Goal: Information Seeking & Learning: Stay updated

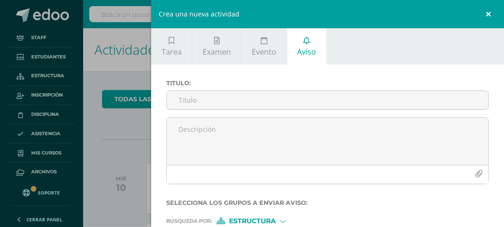
scroll to position [70, 0]
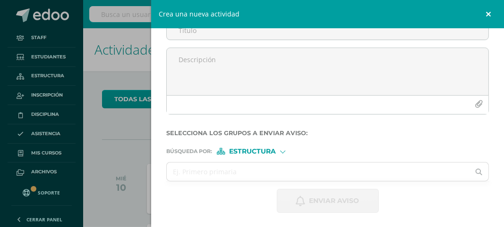
click at [489, 15] on link at bounding box center [489, 14] width 28 height 28
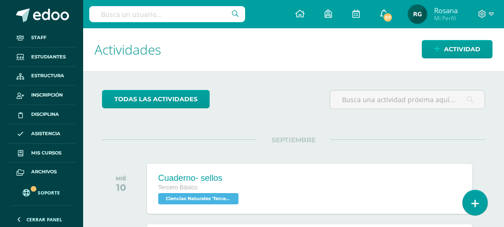
click at [383, 12] on icon at bounding box center [384, 13] width 8 height 8
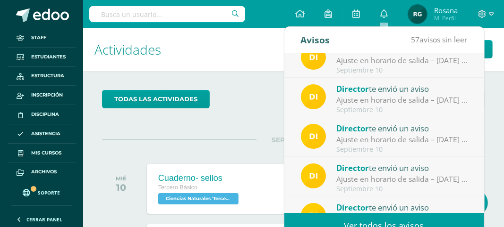
scroll to position [142, 0]
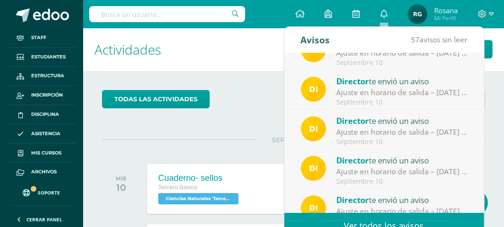
click at [393, 219] on link "Ver todos los avisos" at bounding box center [384, 226] width 200 height 26
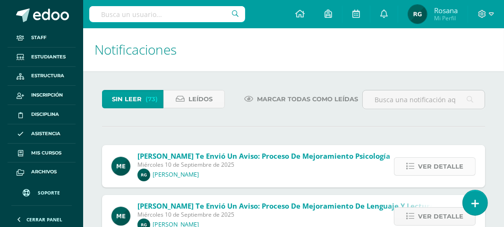
click at [440, 166] on span "Ver detalle" at bounding box center [440, 166] width 45 height 17
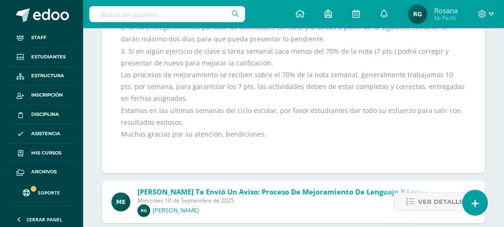
scroll to position [283, 0]
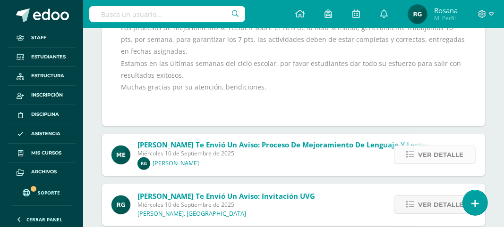
click at [443, 155] on span "Ver detalle" at bounding box center [440, 154] width 45 height 17
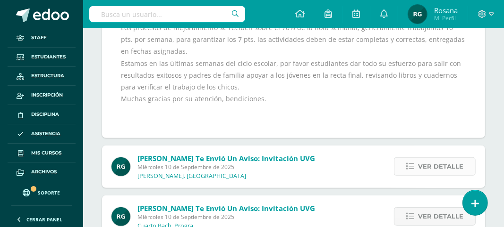
click at [441, 165] on span "Ver detalle" at bounding box center [440, 166] width 45 height 17
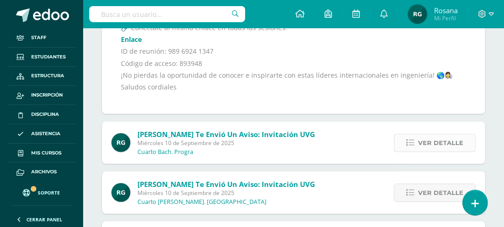
click at [446, 146] on span "Ver detalle" at bounding box center [440, 142] width 45 height 17
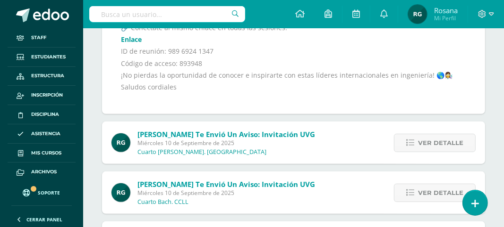
click at [446, 146] on span "Ver detalle" at bounding box center [440, 142] width 45 height 17
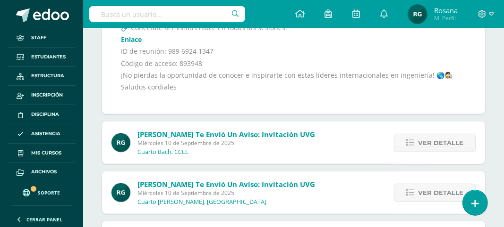
click at [446, 146] on span "Ver detalle" at bounding box center [440, 142] width 45 height 17
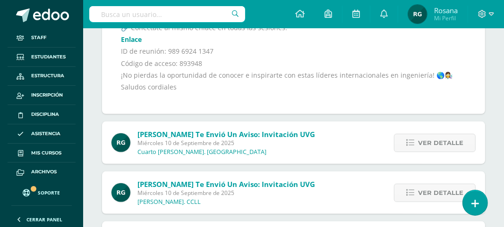
click at [446, 146] on span "Ver detalle" at bounding box center [440, 142] width 45 height 17
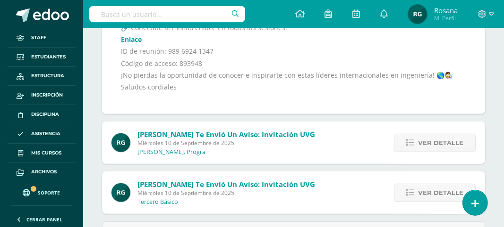
click at [446, 146] on span "Ver detalle" at bounding box center [440, 142] width 45 height 17
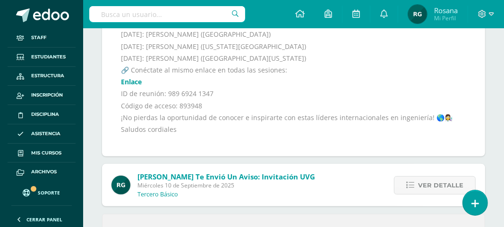
scroll to position [270, 0]
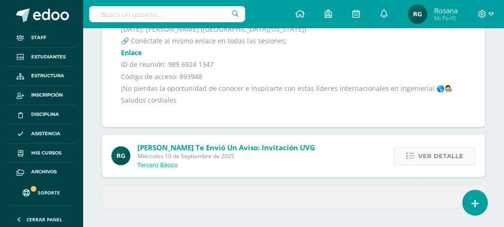
click at [443, 154] on span "Ver detalle" at bounding box center [440, 156] width 45 height 17
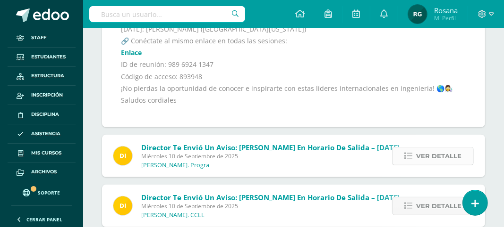
click at [444, 155] on span "Ver detalle" at bounding box center [438, 156] width 45 height 17
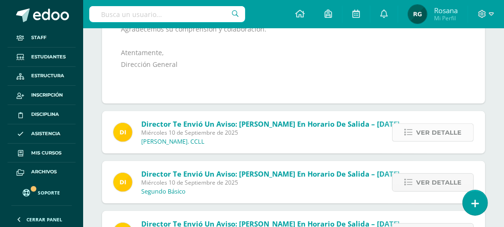
click at [456, 131] on span "Ver detalle" at bounding box center [438, 132] width 45 height 17
click at [452, 134] on span "Ver detalle" at bounding box center [438, 132] width 45 height 17
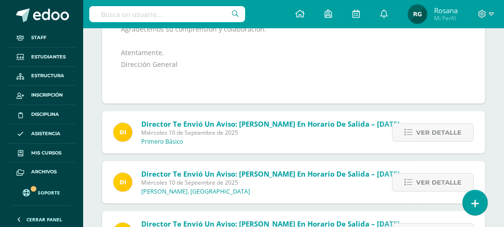
click at [452, 134] on span "Ver detalle" at bounding box center [438, 132] width 45 height 17
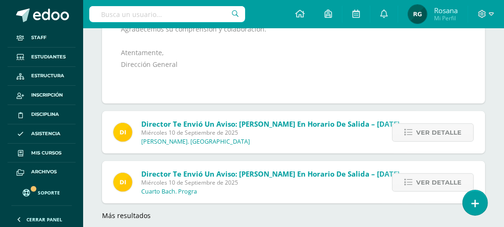
click at [452, 134] on span "Ver detalle" at bounding box center [438, 132] width 45 height 17
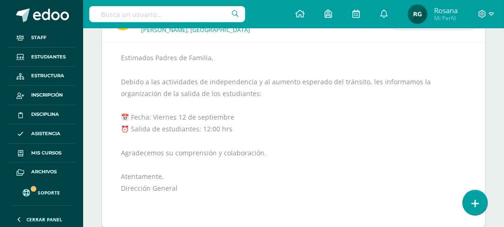
scroll to position [240, 0]
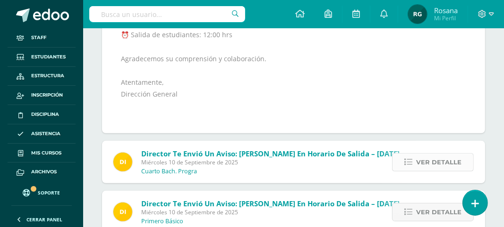
click at [444, 161] on span "Ver detalle" at bounding box center [438, 162] width 45 height 17
click at [444, 160] on span "Ver detalle" at bounding box center [438, 162] width 45 height 17
click at [446, 159] on span "Ver detalle" at bounding box center [438, 162] width 45 height 17
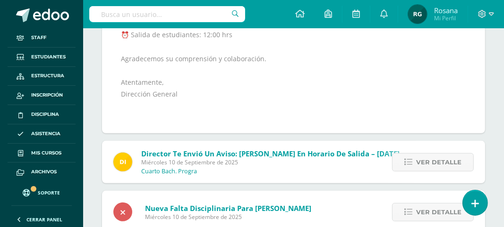
click at [446, 159] on span "Ver detalle" at bounding box center [438, 162] width 45 height 17
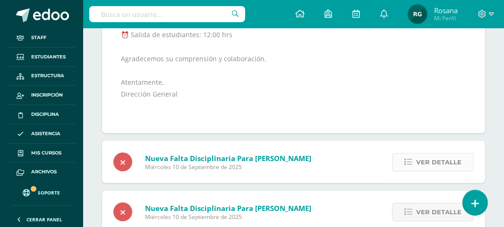
click at [446, 159] on span "Ver detalle" at bounding box center [438, 162] width 45 height 17
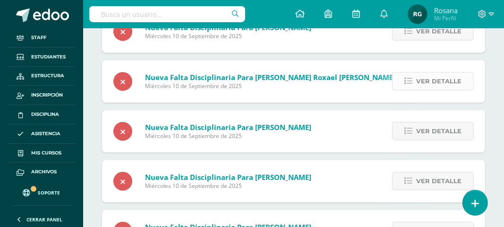
click at [453, 78] on span "Ver detalle" at bounding box center [438, 81] width 45 height 17
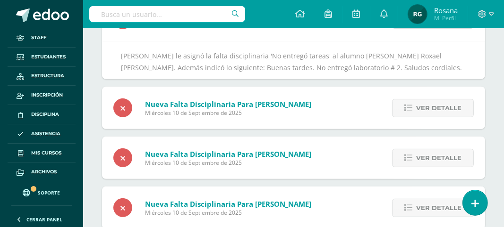
scroll to position [198, 0]
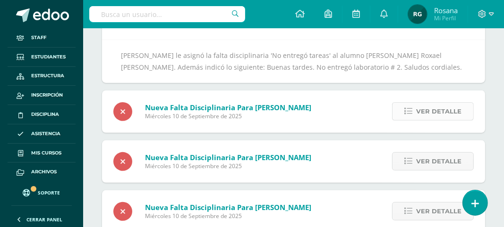
click at [440, 115] on span "Ver detalle" at bounding box center [438, 111] width 45 height 17
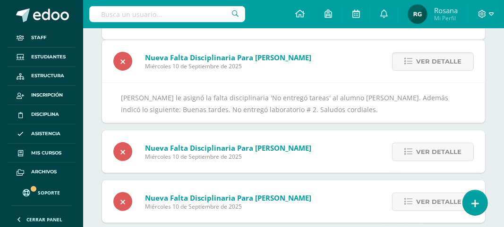
scroll to position [155, 0]
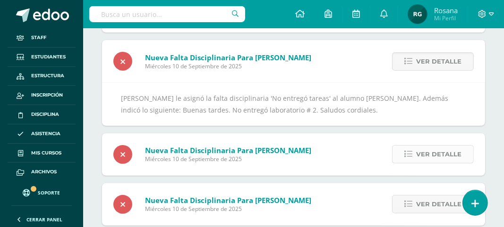
click at [441, 155] on span "Ver detalle" at bounding box center [438, 154] width 45 height 17
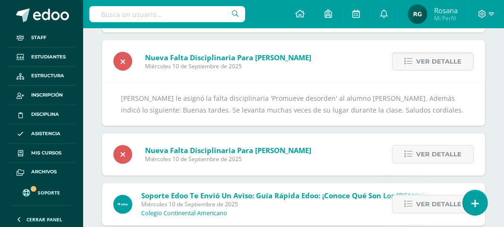
click at [442, 154] on span "Ver detalle" at bounding box center [438, 154] width 45 height 17
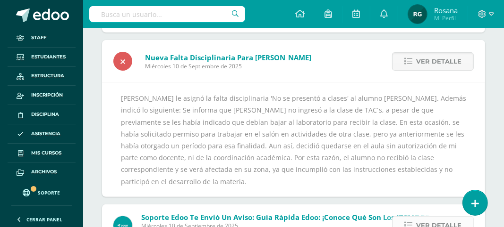
click at [439, 217] on span "Ver detalle" at bounding box center [438, 225] width 45 height 17
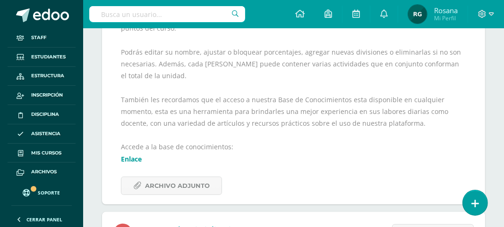
scroll to position [391, 0]
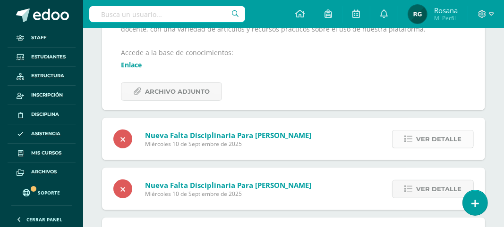
click at [447, 137] on span "Ver detalle" at bounding box center [438, 139] width 45 height 17
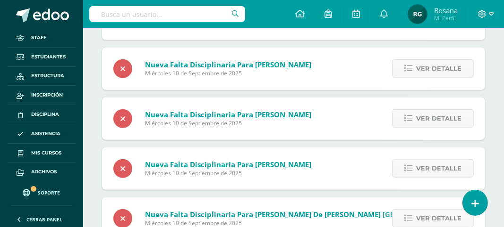
scroll to position [349, 0]
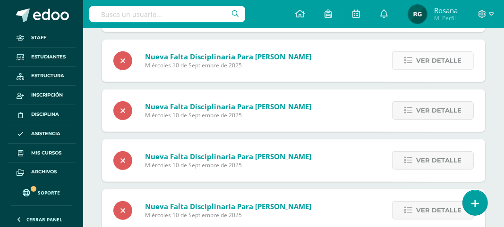
click at [450, 65] on span "Ver detalle" at bounding box center [438, 60] width 45 height 17
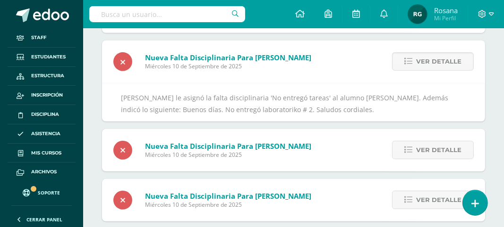
scroll to position [256, 0]
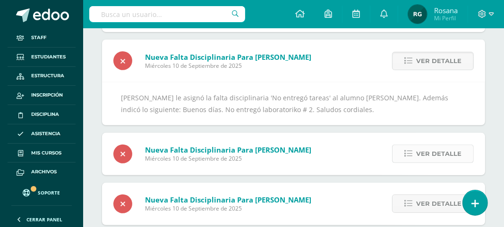
click at [441, 154] on span "Ver detalle" at bounding box center [438, 153] width 45 height 17
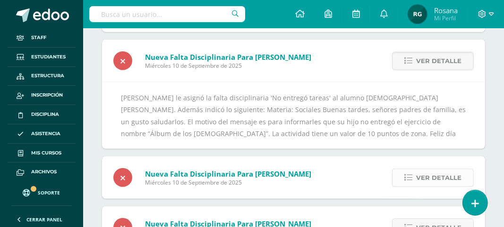
click at [437, 179] on span "Ver detalle" at bounding box center [438, 177] width 45 height 17
click at [434, 182] on span "Ver detalle" at bounding box center [438, 177] width 45 height 17
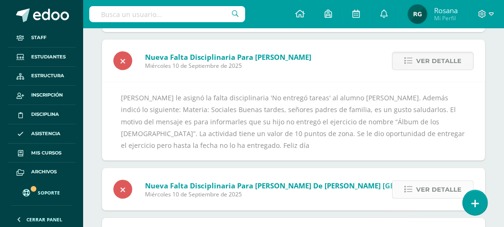
click at [431, 188] on span "Ver detalle" at bounding box center [438, 189] width 45 height 17
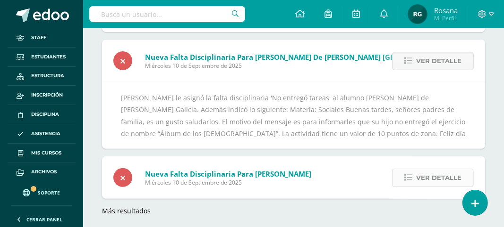
click at [433, 182] on span "Ver detalle" at bounding box center [438, 177] width 45 height 17
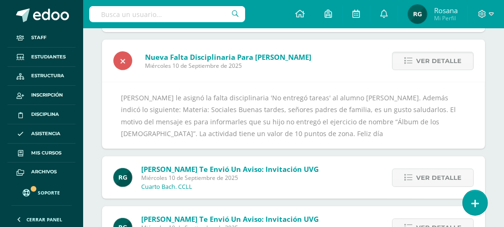
scroll to position [303, 0]
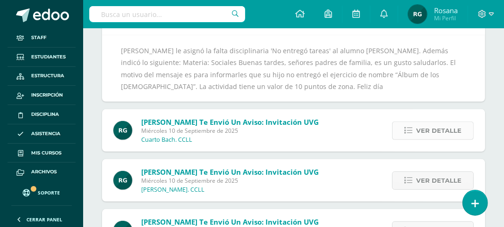
click at [442, 132] on span "Ver detalle" at bounding box center [438, 130] width 45 height 17
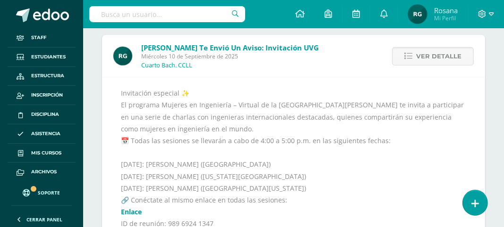
scroll to position [402, 0]
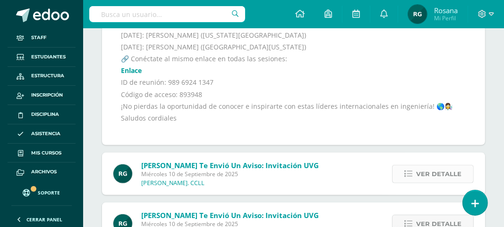
click at [444, 174] on span "Ver detalle" at bounding box center [438, 174] width 45 height 17
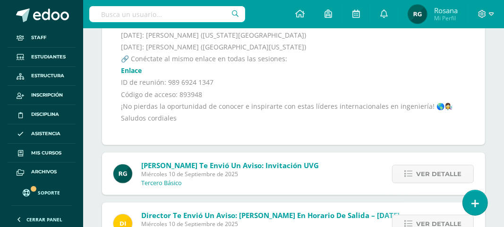
click at [444, 174] on span "Ver detalle" at bounding box center [438, 174] width 45 height 17
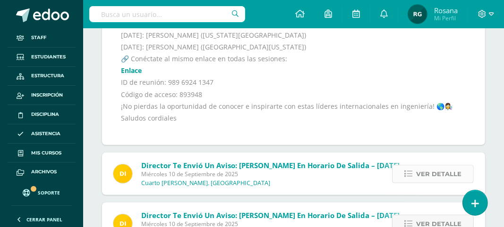
click at [443, 174] on span "Ver detalle" at bounding box center [438, 174] width 45 height 17
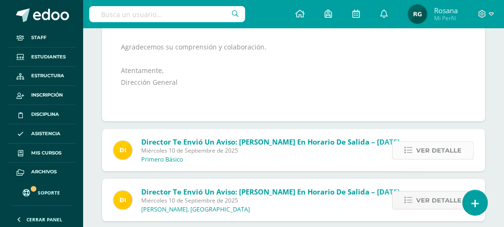
click at [444, 148] on span "Ver detalle" at bounding box center [438, 150] width 45 height 17
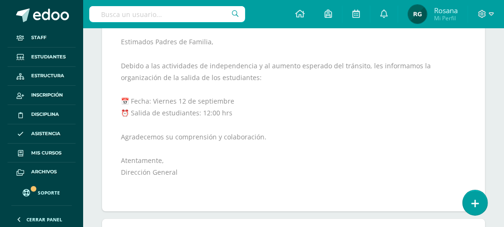
scroll to position [406, 0]
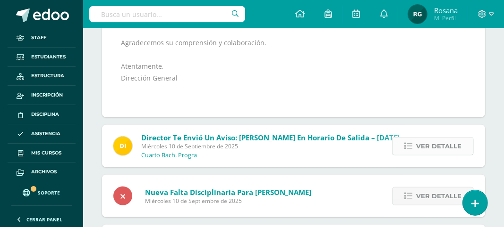
click at [439, 145] on span "Ver detalle" at bounding box center [438, 146] width 45 height 17
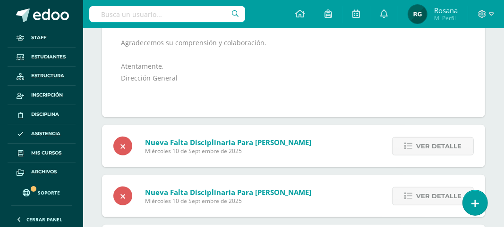
click at [439, 145] on span "Ver detalle" at bounding box center [438, 146] width 45 height 17
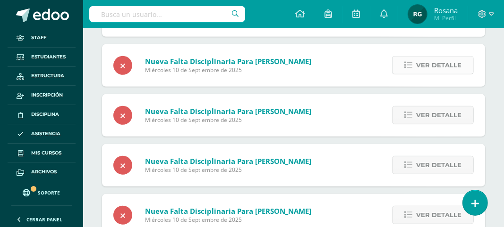
click at [453, 62] on span "Ver detalle" at bounding box center [438, 65] width 45 height 17
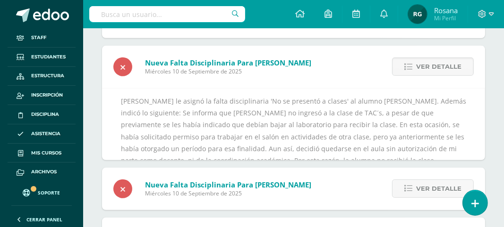
scroll to position [302, 0]
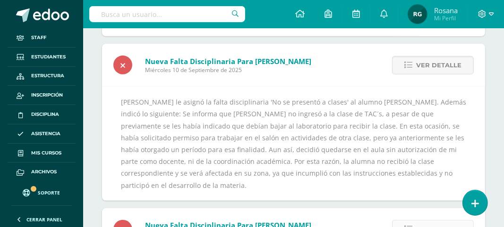
click at [425, 221] on span "Ver detalle" at bounding box center [438, 229] width 45 height 17
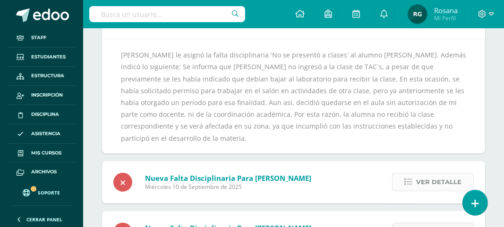
click at [425, 185] on span "Ver detalle" at bounding box center [438, 182] width 45 height 17
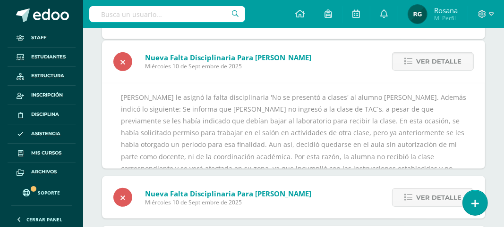
scroll to position [306, 0]
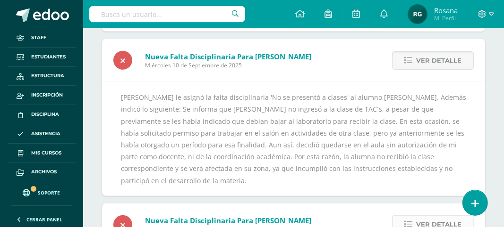
click at [438, 216] on span "Ver detalle" at bounding box center [438, 224] width 45 height 17
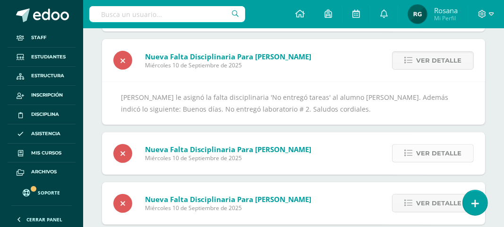
click at [430, 150] on span "Ver detalle" at bounding box center [438, 153] width 45 height 17
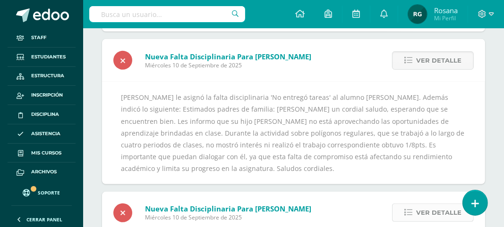
click at [436, 212] on span "Ver detalle" at bounding box center [438, 212] width 45 height 17
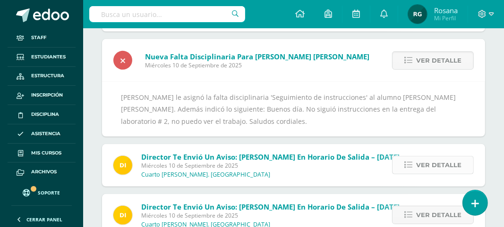
click at [437, 163] on span "Ver detalle" at bounding box center [438, 165] width 45 height 17
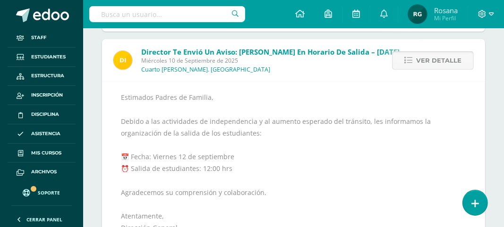
scroll to position [401, 0]
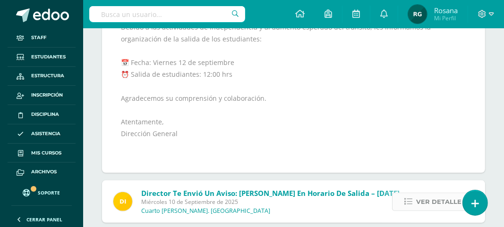
click at [435, 202] on span "Ver detalle" at bounding box center [438, 201] width 45 height 17
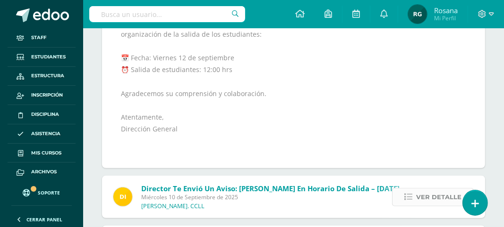
click at [430, 200] on span "Ver detalle" at bounding box center [438, 197] width 45 height 17
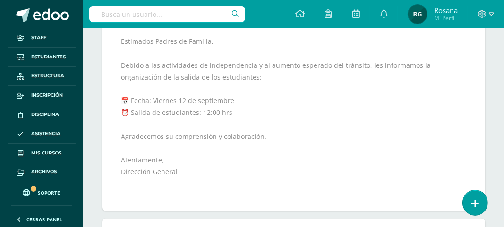
scroll to position [410, 0]
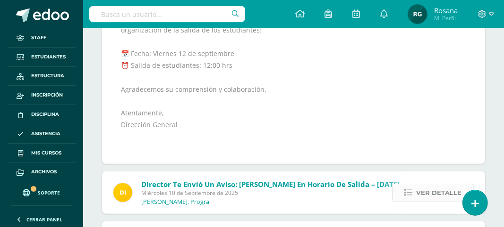
click at [437, 190] on span "Ver detalle" at bounding box center [438, 193] width 45 height 17
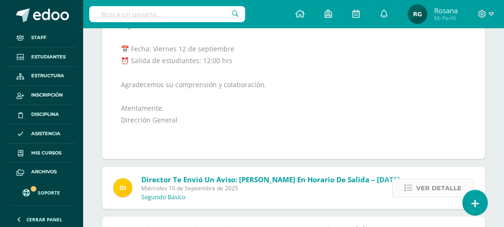
scroll to position [462, 0]
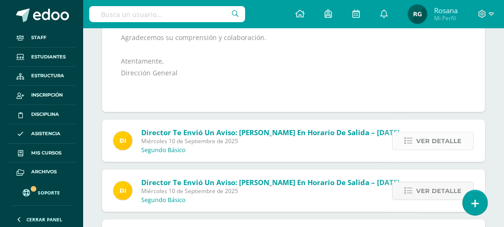
click at [436, 141] on span "Ver detalle" at bounding box center [438, 141] width 45 height 17
click at [436, 140] on span "Ver detalle" at bounding box center [438, 141] width 45 height 17
click at [433, 140] on span "Ver detalle" at bounding box center [438, 141] width 45 height 17
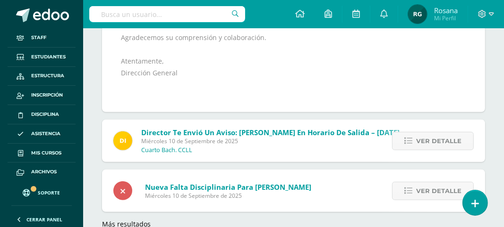
click at [433, 140] on span "Ver detalle" at bounding box center [438, 141] width 45 height 17
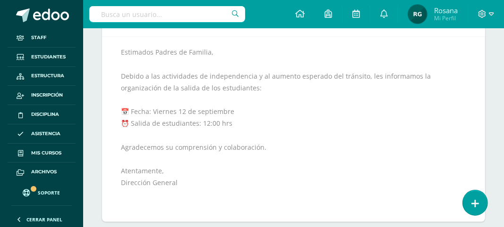
scroll to position [446, 0]
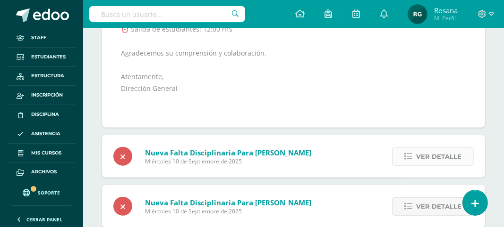
click at [442, 160] on span "Ver detalle" at bounding box center [438, 156] width 45 height 17
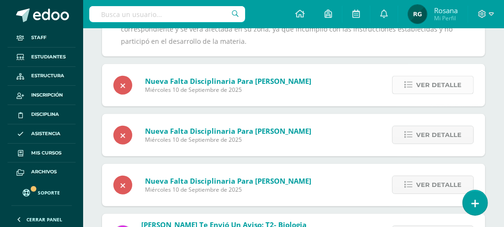
click at [445, 76] on span "Ver detalle" at bounding box center [438, 84] width 45 height 17
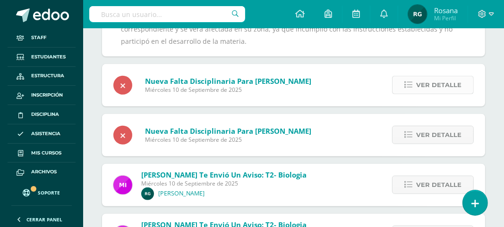
click at [446, 76] on span "Ver detalle" at bounding box center [438, 84] width 45 height 17
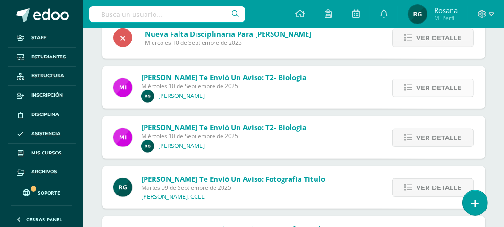
click at [444, 85] on span "Ver detalle" at bounding box center [438, 87] width 45 height 17
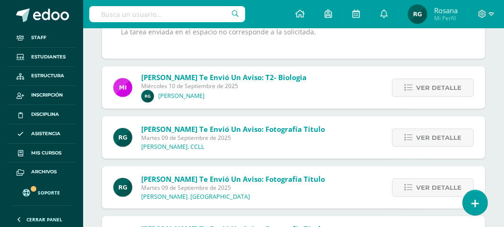
scroll to position [404, 0]
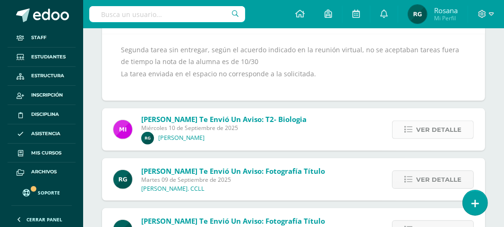
click at [440, 130] on span "Ver detalle" at bounding box center [438, 129] width 45 height 17
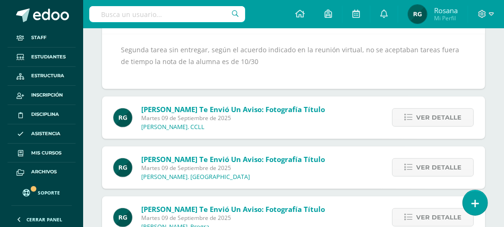
scroll to position [361, 0]
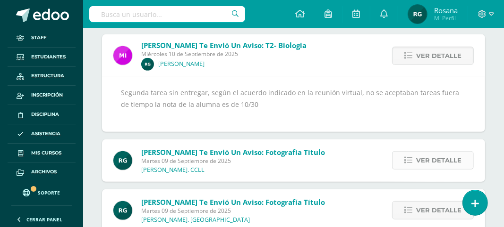
click at [437, 160] on span "Ver detalle" at bounding box center [438, 160] width 45 height 17
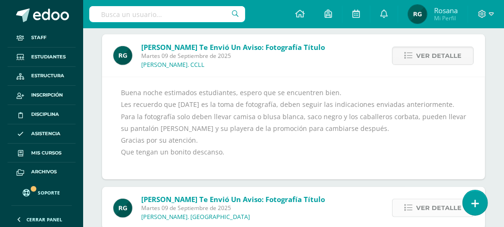
click at [437, 204] on span "Ver detalle" at bounding box center [438, 208] width 45 height 17
click at [437, 203] on span "Ver detalle" at bounding box center [438, 208] width 45 height 17
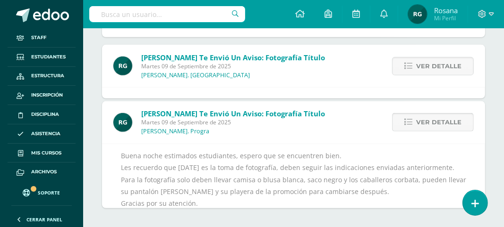
scroll to position [332, 0]
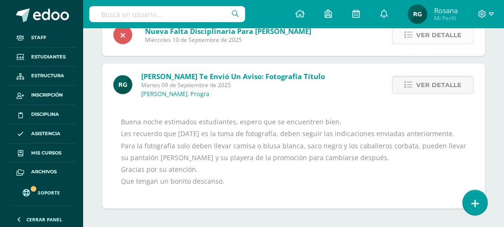
click at [440, 37] on span "Ver detalle" at bounding box center [438, 34] width 45 height 17
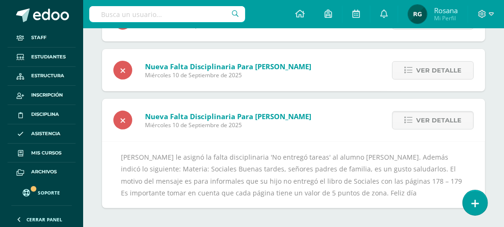
scroll to position [246, 0]
click at [437, 68] on span "Ver detalle" at bounding box center [438, 70] width 45 height 17
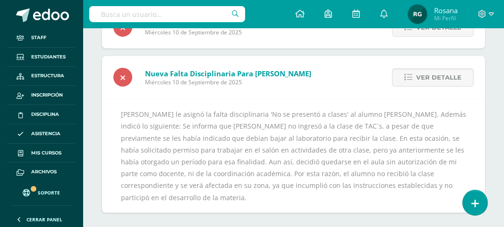
scroll to position [232, 0]
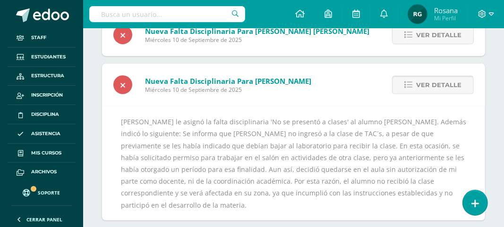
click at [440, 79] on span "Ver detalle" at bounding box center [438, 84] width 45 height 17
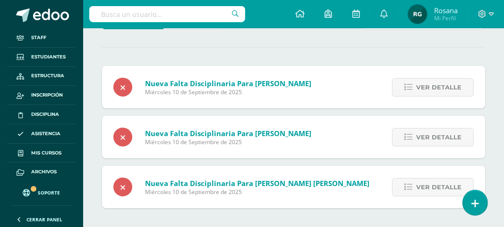
scroll to position [79, 0]
click at [437, 89] on span "Ver detalle" at bounding box center [438, 87] width 45 height 17
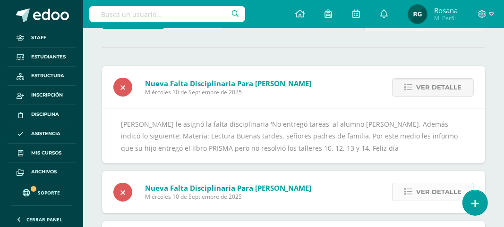
click at [437, 191] on span "Ver detalle" at bounding box center [438, 192] width 45 height 17
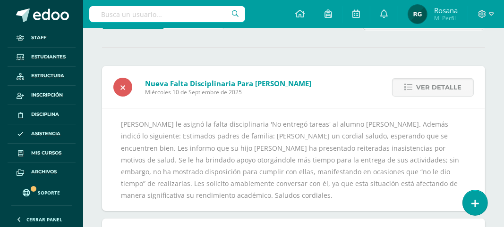
scroll to position [126, 0]
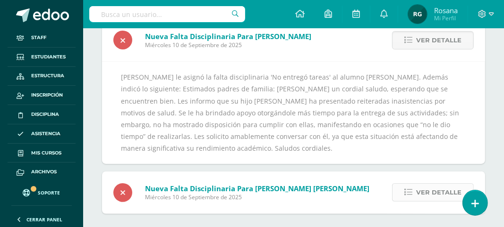
click at [436, 189] on span "Ver detalle" at bounding box center [438, 192] width 45 height 17
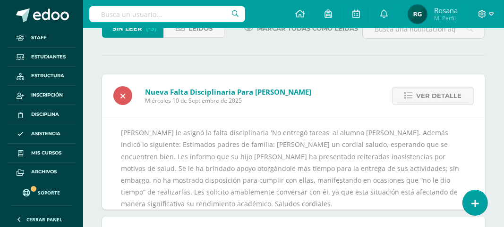
scroll to position [34, 0]
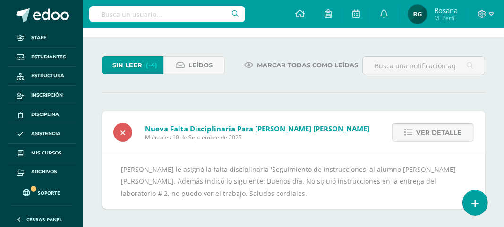
click at [440, 134] on span "Ver detalle" at bounding box center [438, 132] width 45 height 17
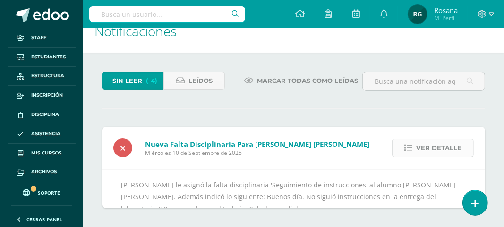
scroll to position [0, 0]
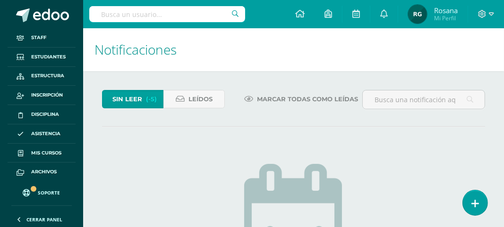
click at [122, 99] on span "Sin leer" at bounding box center [127, 99] width 30 height 17
click at [57, 115] on span "Disciplina" at bounding box center [45, 115] width 28 height 8
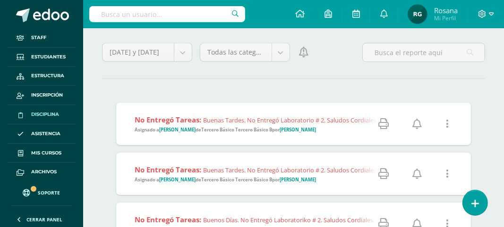
scroll to position [94, 0]
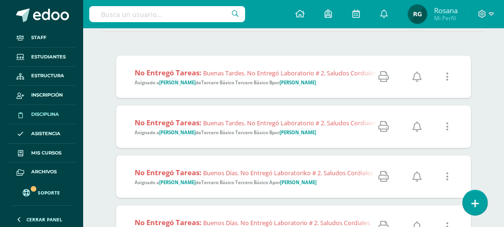
click at [416, 77] on icon at bounding box center [416, 77] width 9 height 10
click at [419, 127] on icon at bounding box center [416, 127] width 9 height 10
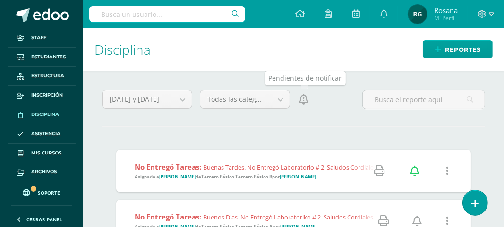
click at [302, 101] on icon at bounding box center [303, 99] width 9 height 10
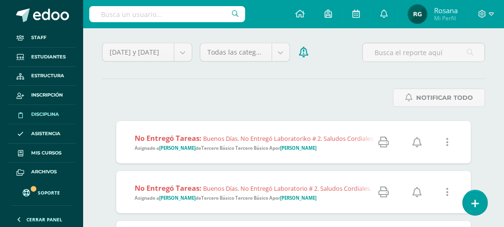
scroll to position [94, 0]
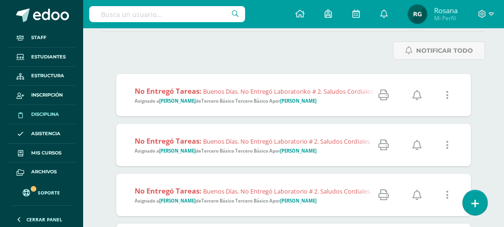
click at [416, 95] on icon at bounding box center [416, 95] width 9 height 10
click at [414, 144] on icon at bounding box center [416, 145] width 9 height 10
click at [417, 195] on icon at bounding box center [416, 195] width 9 height 10
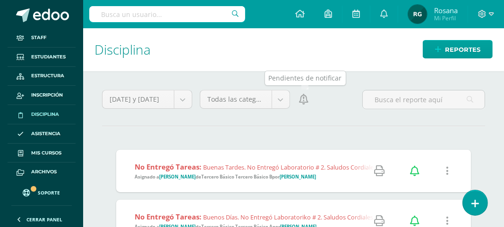
click at [302, 101] on icon at bounding box center [303, 99] width 9 height 10
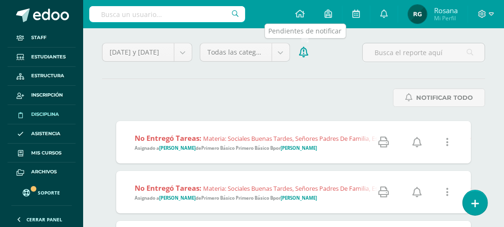
scroll to position [94, 0]
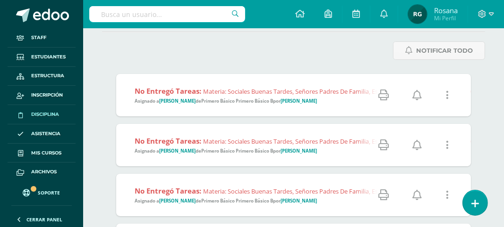
click at [419, 93] on icon at bounding box center [416, 95] width 9 height 10
click at [416, 144] on icon at bounding box center [416, 145] width 9 height 10
click at [416, 193] on icon at bounding box center [416, 195] width 9 height 10
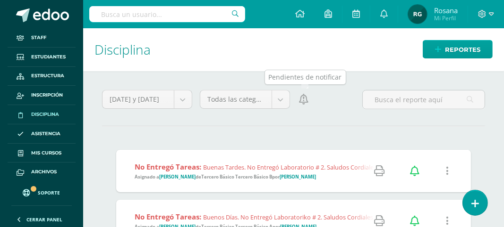
click at [304, 101] on icon at bounding box center [303, 99] width 9 height 10
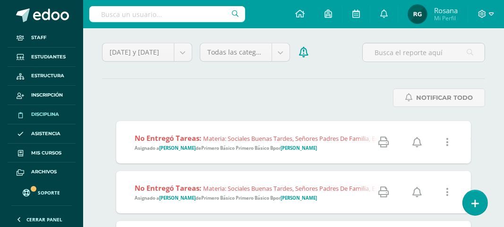
scroll to position [94, 0]
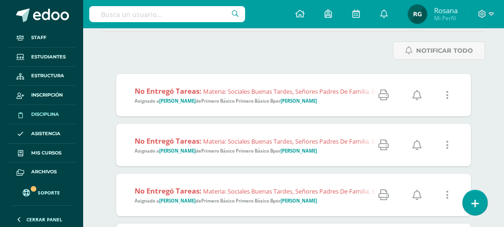
click at [415, 95] on icon at bounding box center [416, 95] width 9 height 10
click at [419, 147] on icon at bounding box center [416, 145] width 9 height 10
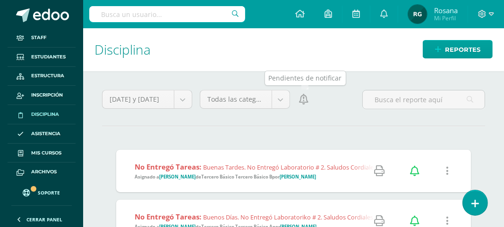
click at [303, 99] on icon at bounding box center [303, 99] width 9 height 10
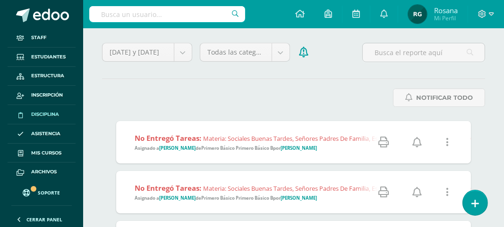
scroll to position [94, 0]
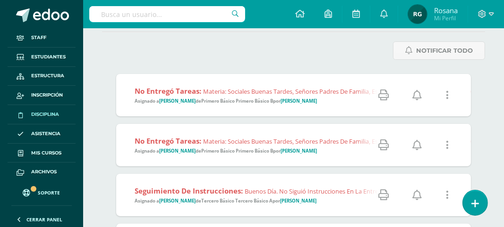
click at [414, 95] on icon at bounding box center [416, 95] width 9 height 10
click at [417, 145] on icon at bounding box center [416, 145] width 9 height 10
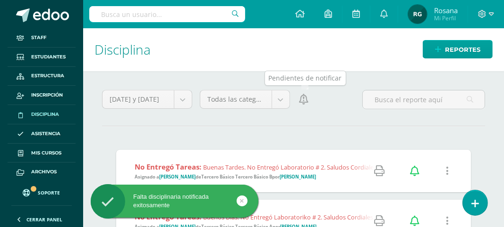
click at [305, 97] on icon at bounding box center [303, 99] width 9 height 10
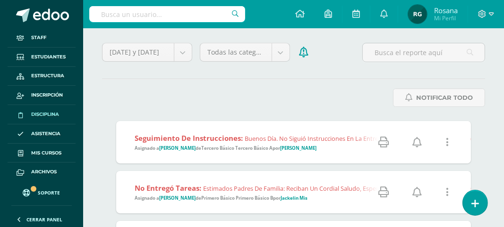
scroll to position [94, 0]
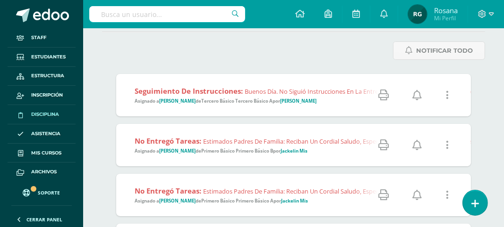
click at [333, 111] on div "Seguimiento de instrucciones: Buenos día. No siguió instrucciones en la entrega…" at bounding box center [346, 95] width 460 height 42
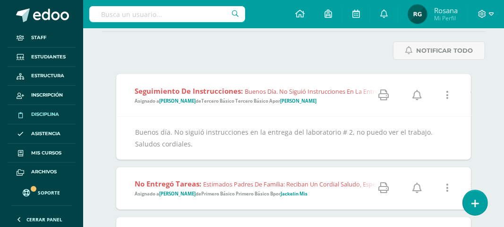
click at [415, 95] on icon at bounding box center [416, 95] width 9 height 10
click at [416, 186] on icon at bounding box center [416, 188] width 9 height 10
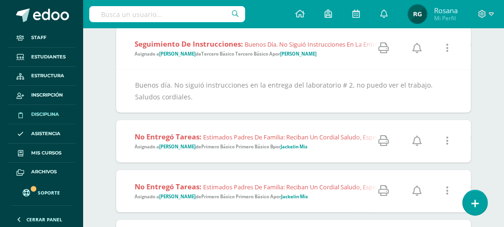
scroll to position [189, 0]
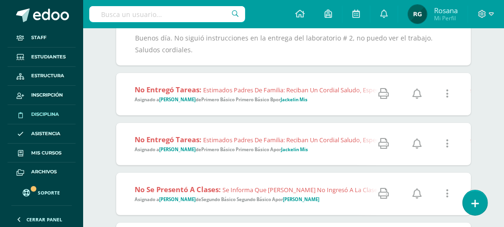
click at [417, 144] on icon at bounding box center [416, 144] width 9 height 10
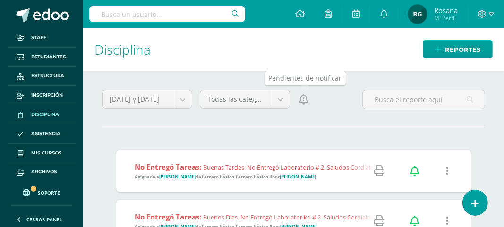
click at [304, 100] on icon at bounding box center [303, 99] width 9 height 10
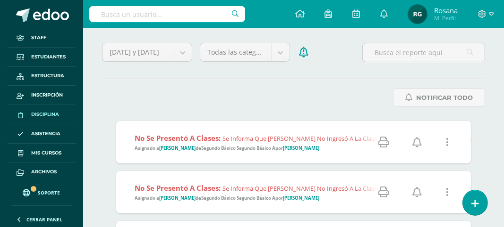
scroll to position [94, 0]
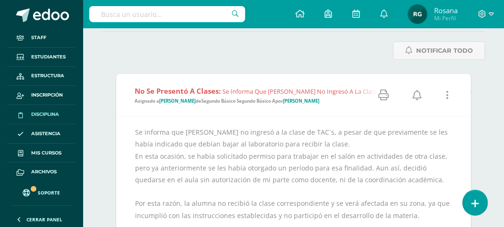
click at [417, 95] on icon at bounding box center [416, 95] width 9 height 10
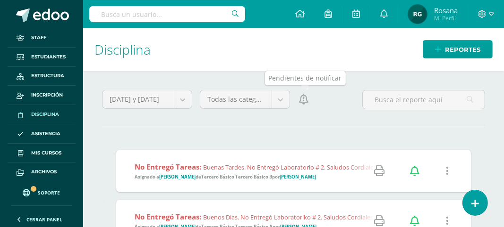
click at [305, 101] on icon at bounding box center [303, 99] width 9 height 10
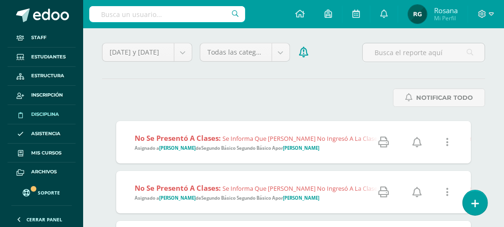
scroll to position [94, 0]
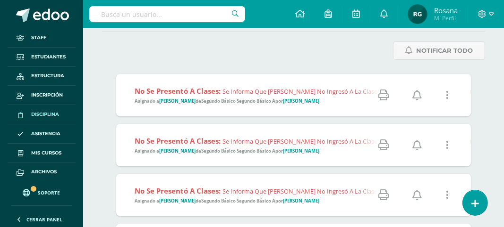
click at [415, 95] on icon at bounding box center [416, 95] width 9 height 10
click at [417, 144] on icon at bounding box center [416, 145] width 9 height 10
click at [414, 192] on icon at bounding box center [416, 195] width 9 height 10
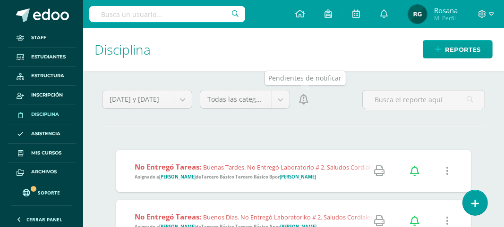
click at [301, 101] on icon at bounding box center [303, 99] width 9 height 10
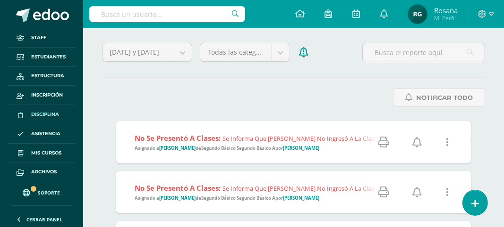
scroll to position [94, 0]
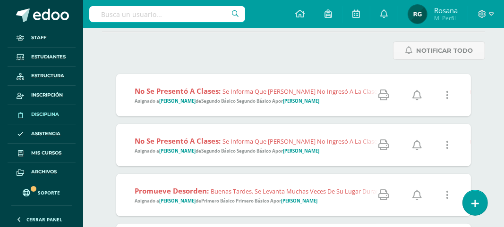
click at [420, 144] on icon at bounding box center [416, 145] width 9 height 10
click at [415, 144] on icon at bounding box center [416, 145] width 9 height 10
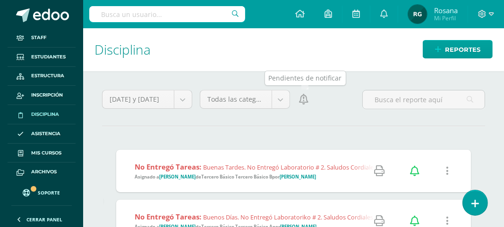
click at [305, 98] on icon at bounding box center [303, 99] width 9 height 10
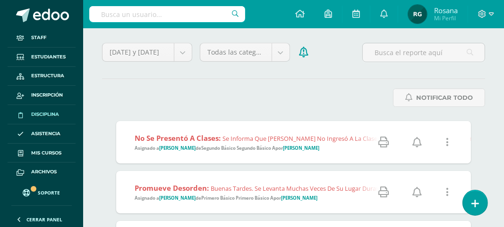
scroll to position [94, 0]
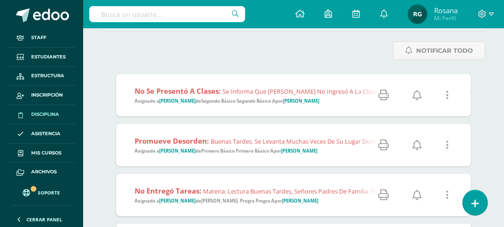
click at [300, 160] on div "Promueve desorden: Buenas tardes. Se levanta muchas veces de su lugar durante l…" at bounding box center [295, 145] width 358 height 42
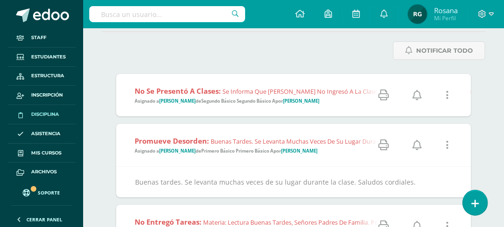
click at [359, 161] on div at bounding box center [412, 145] width 116 height 42
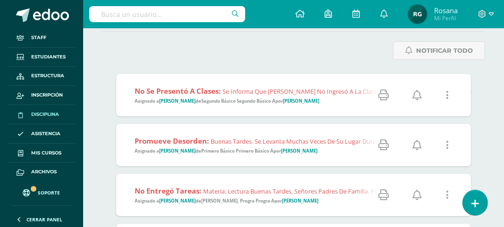
click at [417, 94] on icon at bounding box center [416, 95] width 9 height 10
click at [415, 195] on icon at bounding box center [416, 195] width 9 height 10
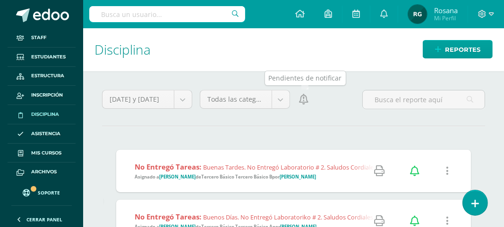
click at [306, 98] on icon at bounding box center [303, 99] width 9 height 10
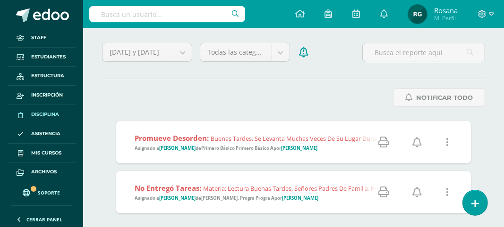
scroll to position [94, 0]
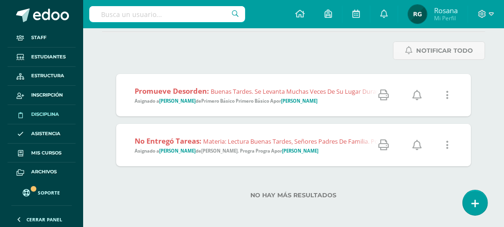
click at [418, 94] on icon at bounding box center [416, 95] width 9 height 10
click at [415, 141] on icon at bounding box center [416, 145] width 9 height 10
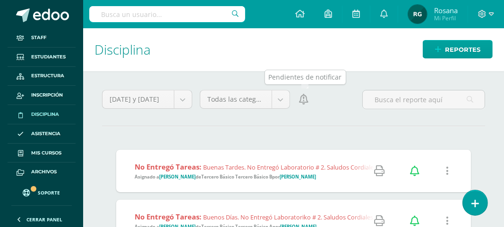
click at [307, 100] on icon at bounding box center [303, 99] width 9 height 10
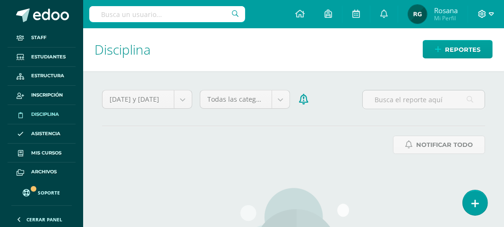
click at [493, 12] on icon at bounding box center [490, 13] width 5 height 3
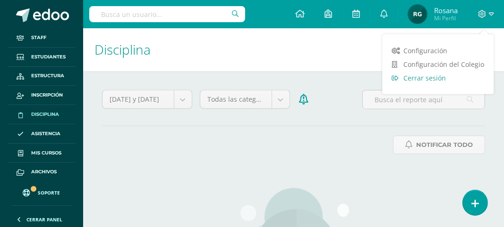
click at [417, 78] on span "Cerrar sesión" at bounding box center [424, 78] width 42 height 9
